Goal: Task Accomplishment & Management: Complete application form

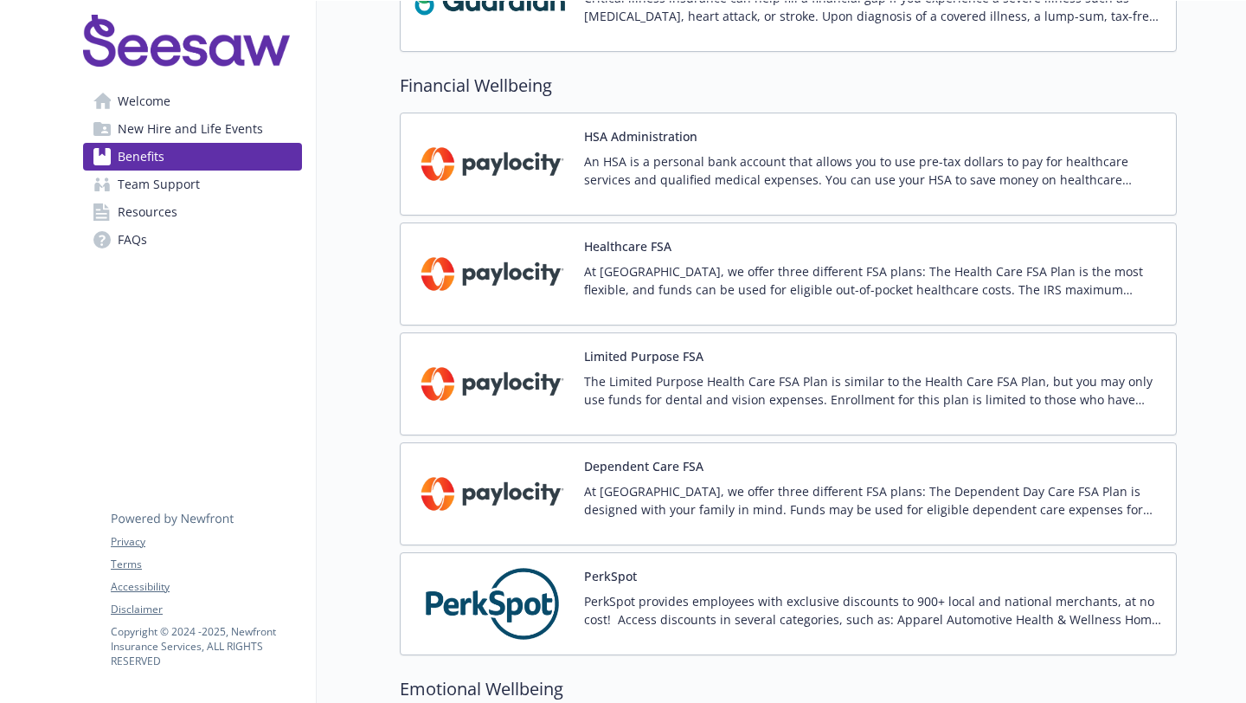
click at [201, 108] on link "Welcome" at bounding box center [192, 101] width 219 height 28
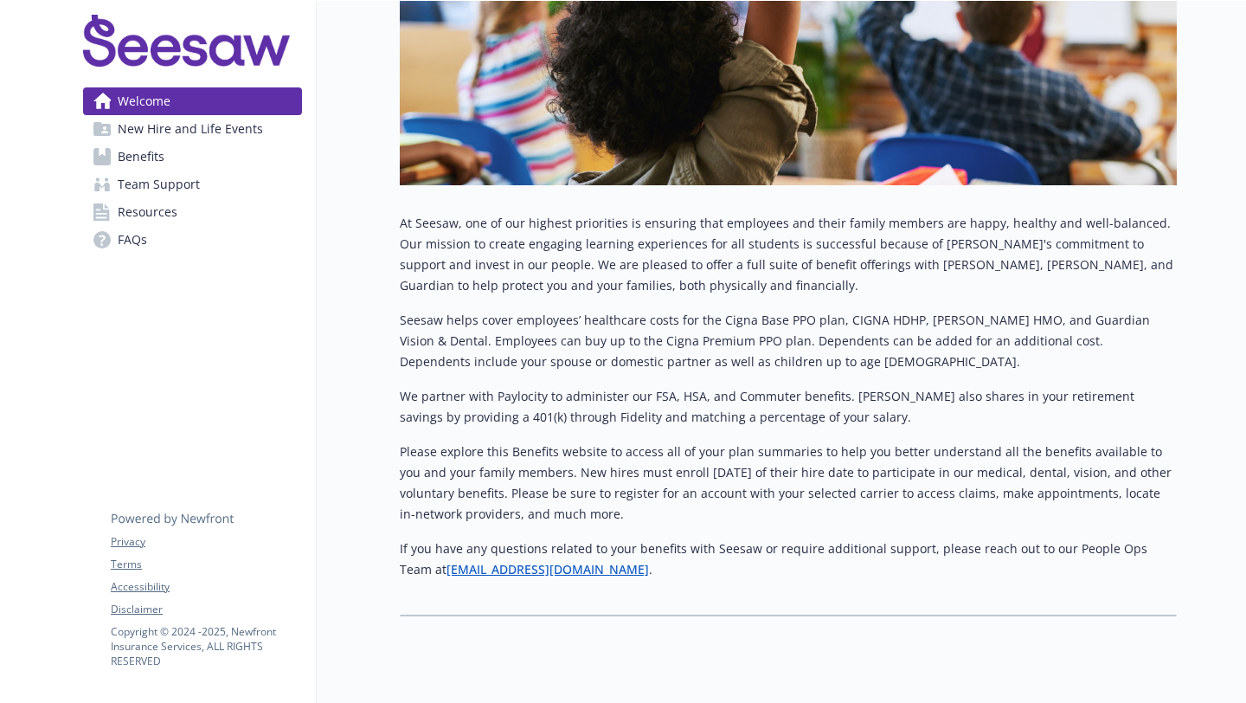
scroll to position [540, 0]
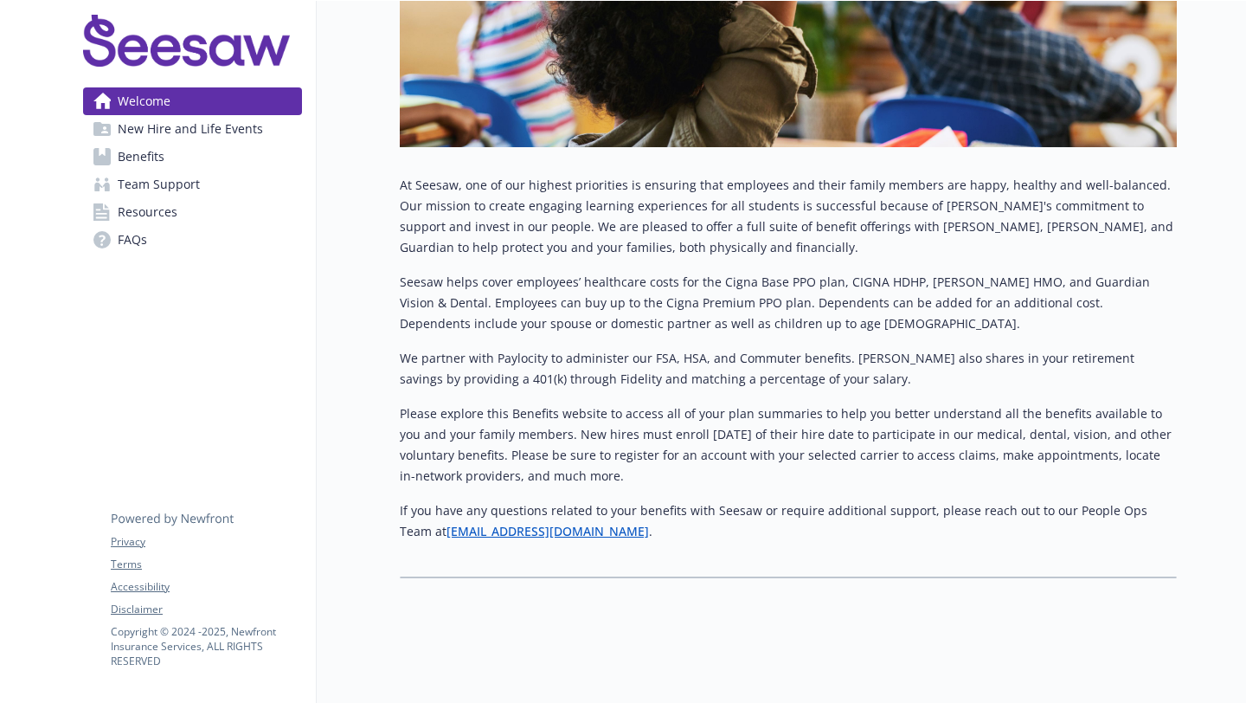
click at [195, 138] on span "New Hire and Life Events" at bounding box center [190, 129] width 145 height 28
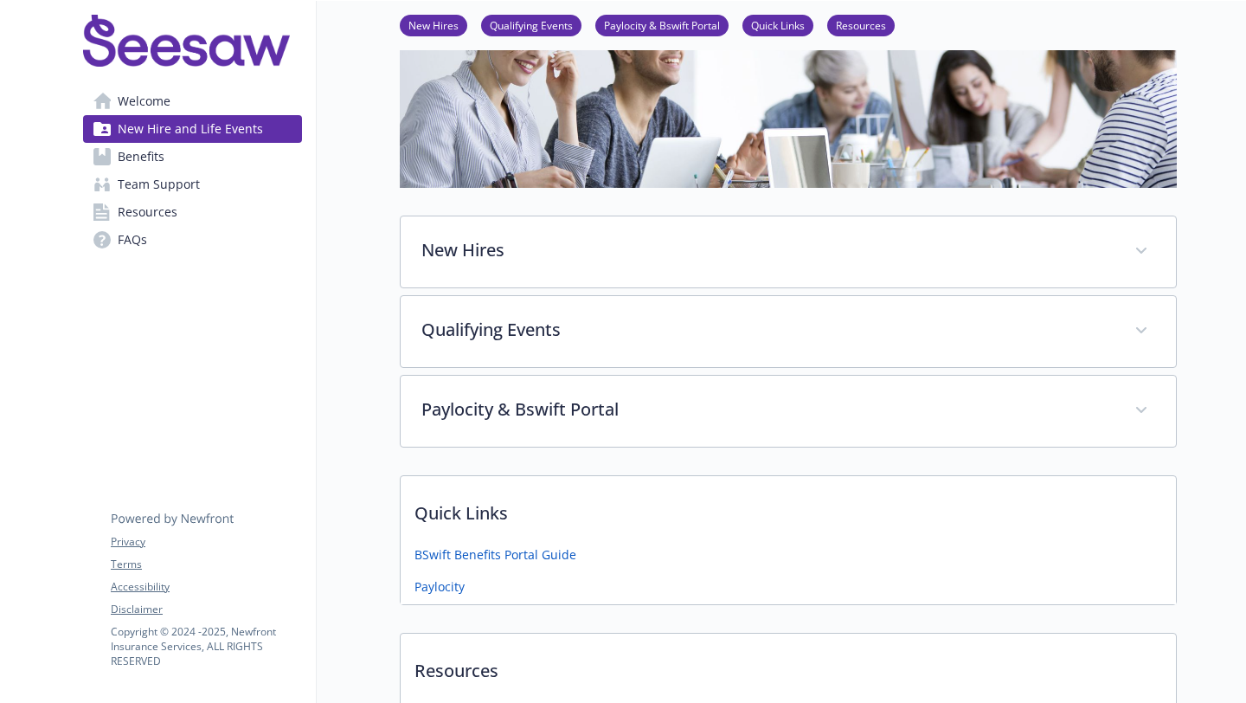
scroll to position [206, 0]
